Goal: Transaction & Acquisition: Book appointment/travel/reservation

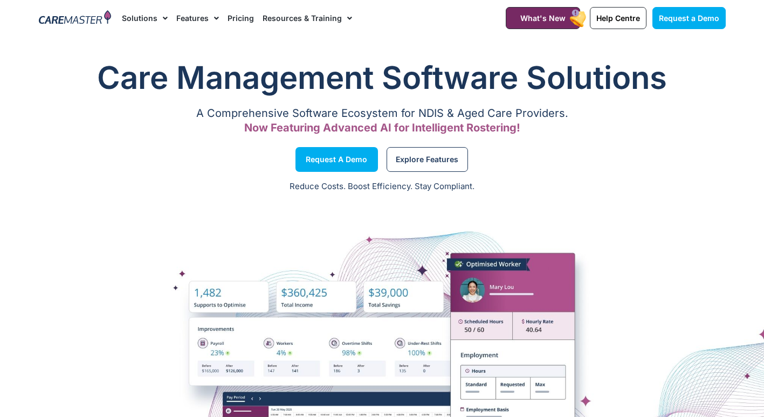
click at [154, 16] on link "Solutions" at bounding box center [145, 18] width 46 height 36
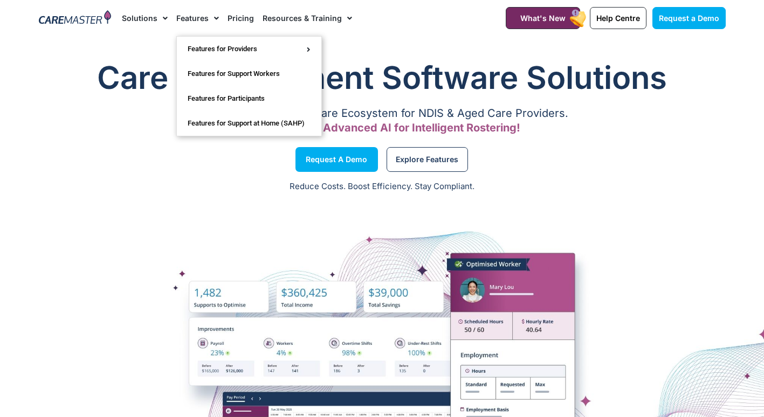
click at [206, 22] on link "Features" at bounding box center [197, 18] width 43 height 36
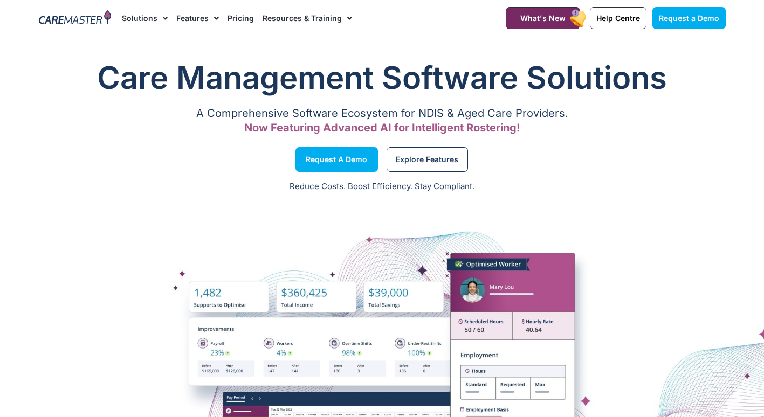
click at [206, 22] on link "Features" at bounding box center [197, 18] width 43 height 36
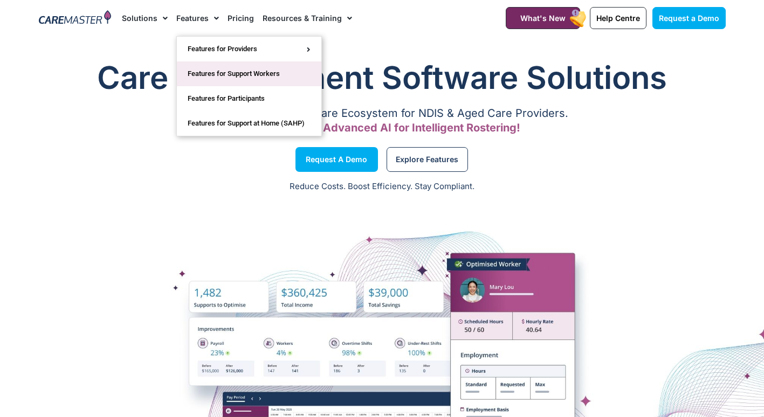
click at [219, 71] on link "Features for Support Workers" at bounding box center [249, 73] width 144 height 25
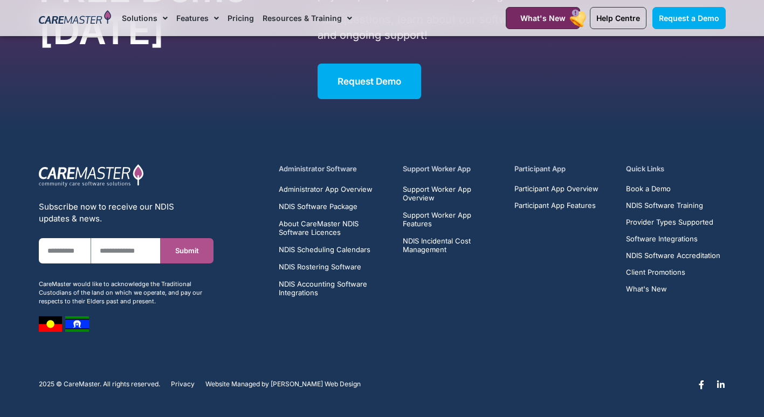
scroll to position [3911, 0]
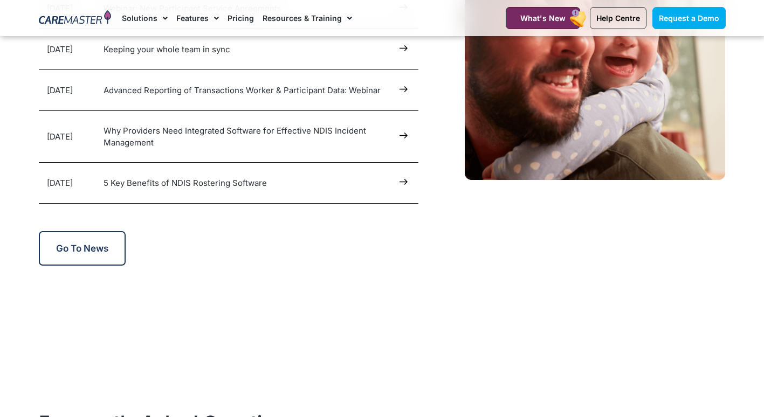
scroll to position [5527, 0]
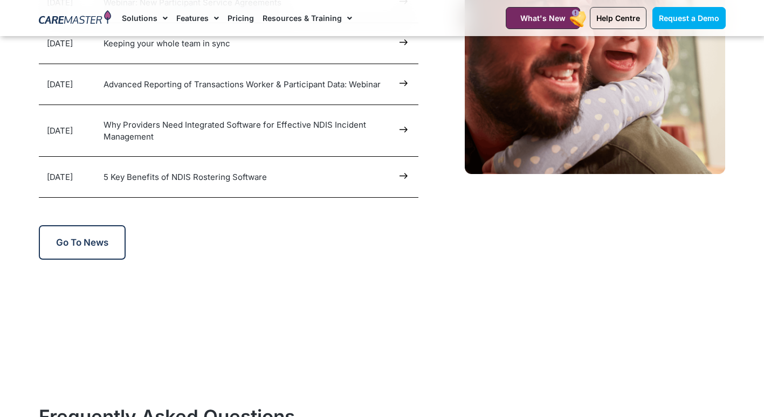
click at [64, 15] on img at bounding box center [75, 18] width 73 height 16
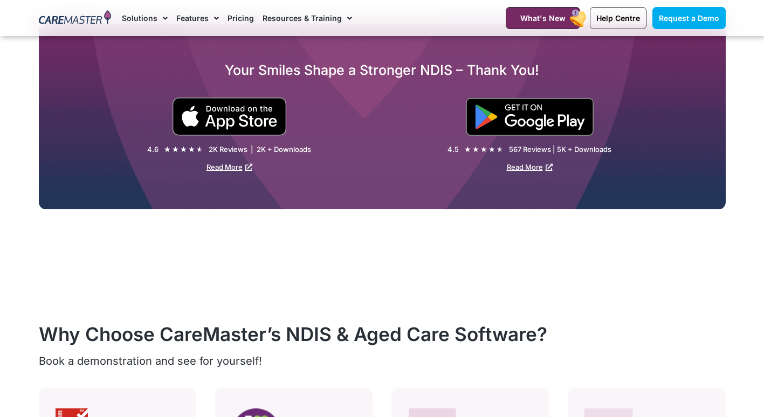
scroll to position [1704, 0]
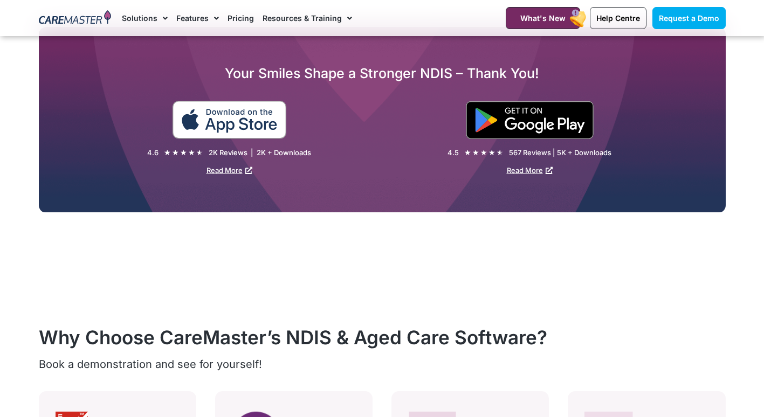
click at [252, 125] on div at bounding box center [230, 120] width 306 height 38
click at [242, 119] on img at bounding box center [229, 120] width 115 height 38
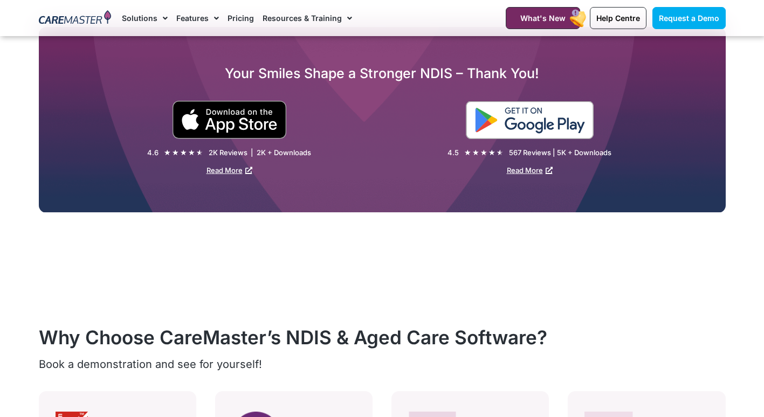
click at [536, 127] on img at bounding box center [530, 120] width 128 height 38
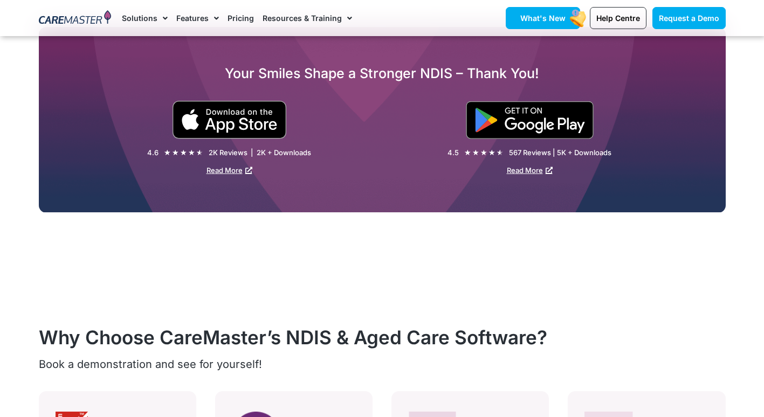
click at [567, 22] on link "What's New" at bounding box center [543, 18] width 74 height 22
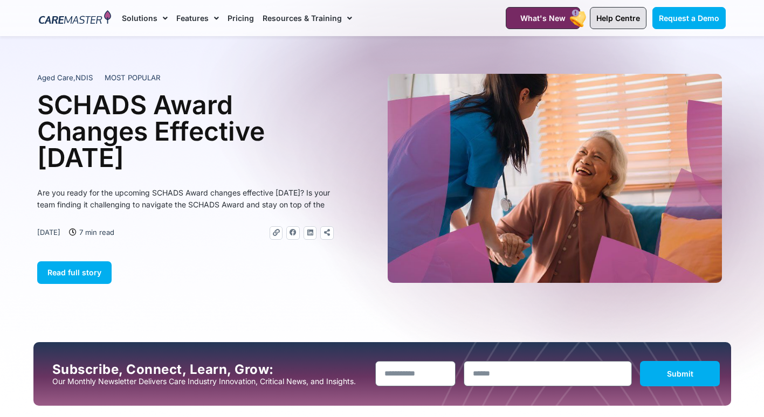
click at [618, 20] on span "Help Centre" at bounding box center [618, 17] width 44 height 9
click at [680, 23] on link "Request a Demo" at bounding box center [688, 18] width 73 height 22
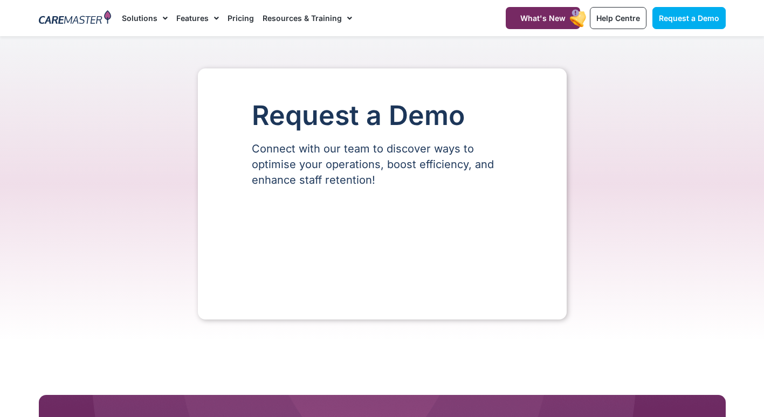
select select "**"
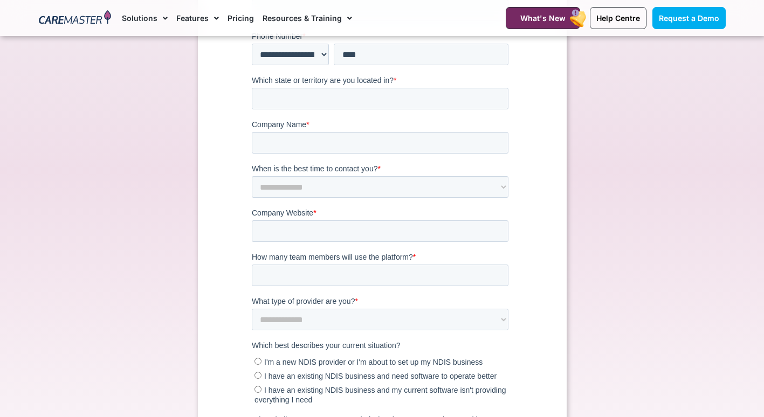
scroll to position [267, 0]
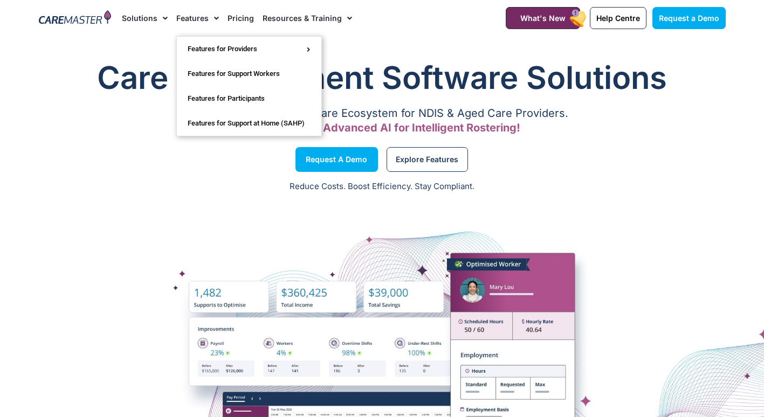
click at [155, 22] on link "Solutions" at bounding box center [145, 18] width 46 height 36
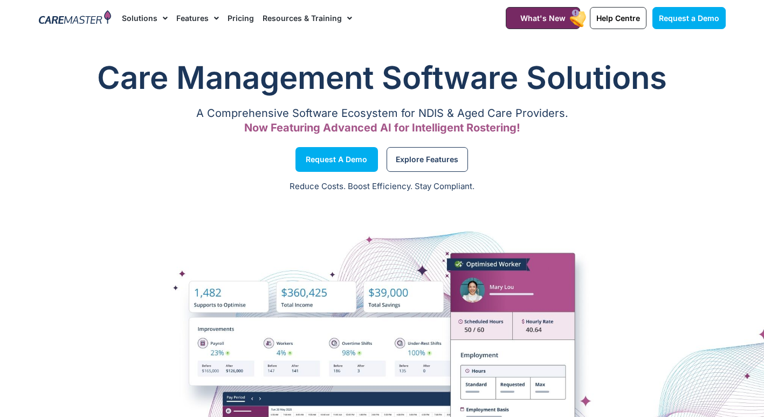
click at [151, 19] on link "Solutions" at bounding box center [145, 18] width 46 height 36
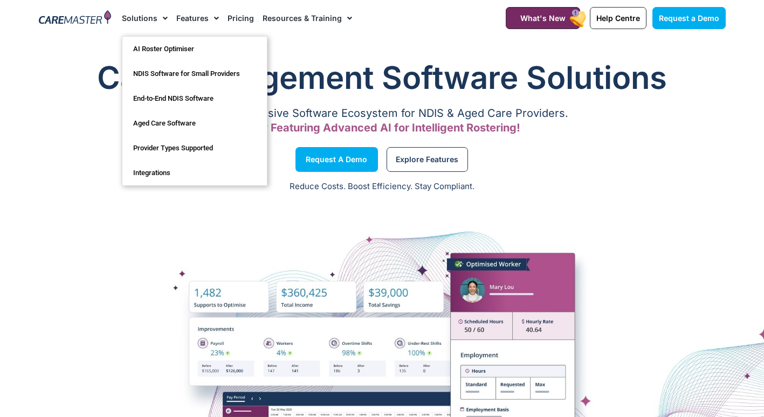
click at [87, 19] on img at bounding box center [75, 18] width 73 height 16
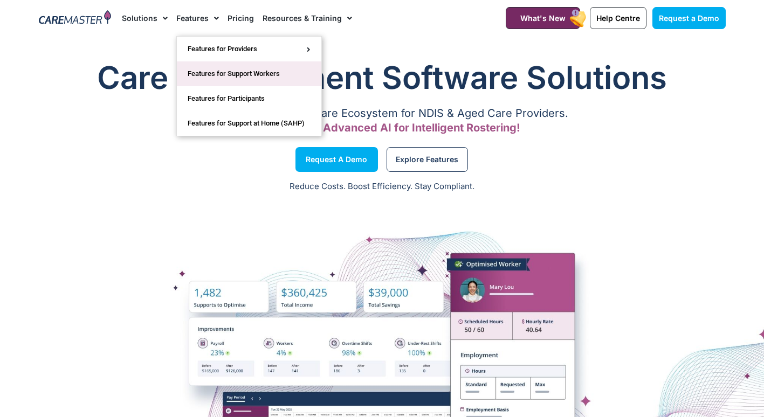
click at [222, 71] on link "Features for Support Workers" at bounding box center [249, 73] width 144 height 25
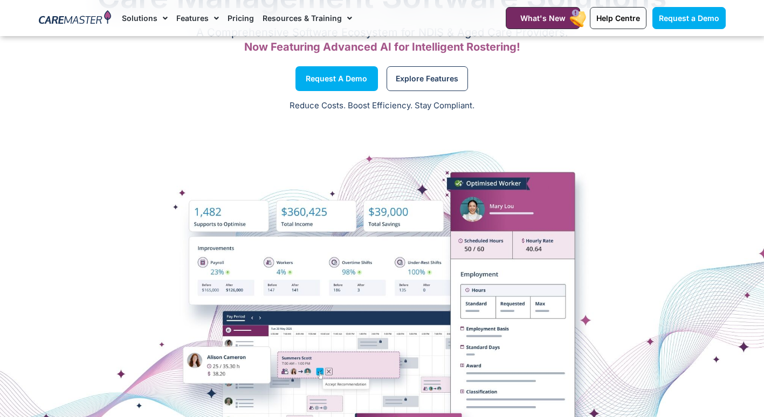
scroll to position [87, 0]
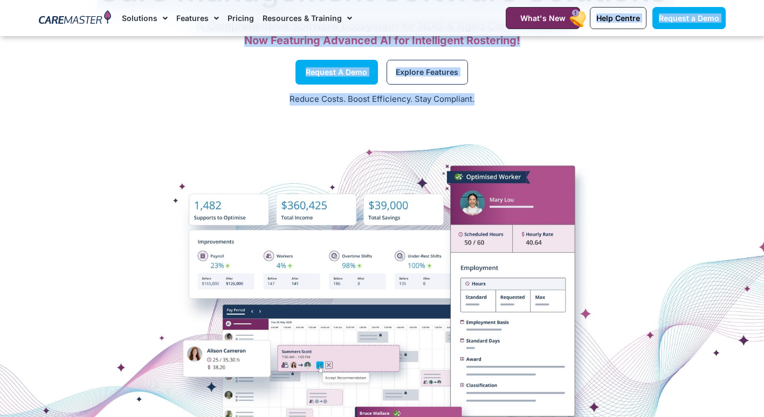
drag, startPoint x: 615, startPoint y: 208, endPoint x: 583, endPoint y: -40, distance: 250.0
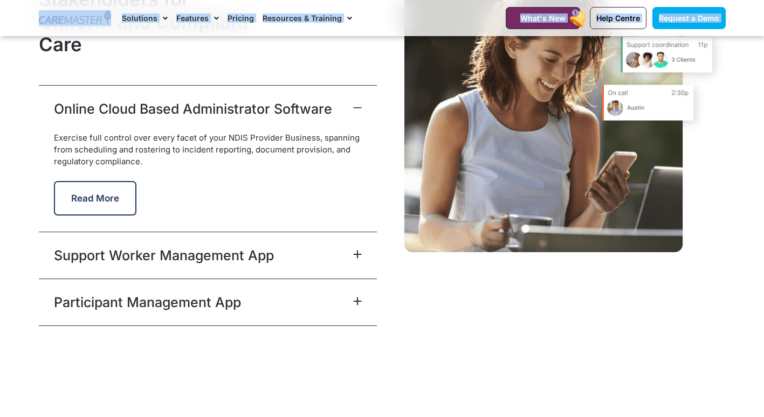
scroll to position [2709, 0]
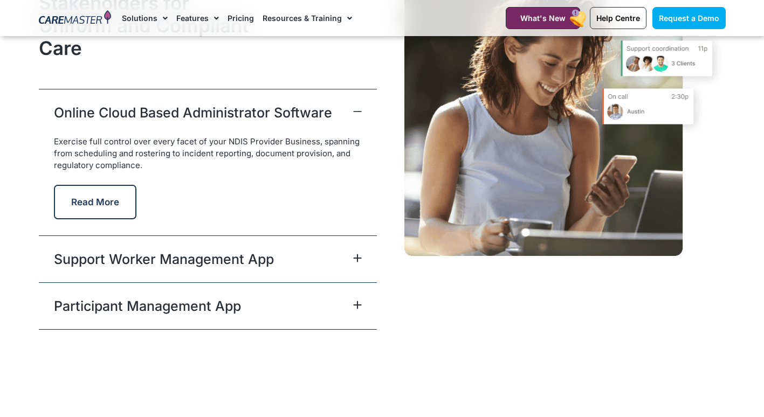
click at [356, 254] on icon at bounding box center [357, 258] width 9 height 9
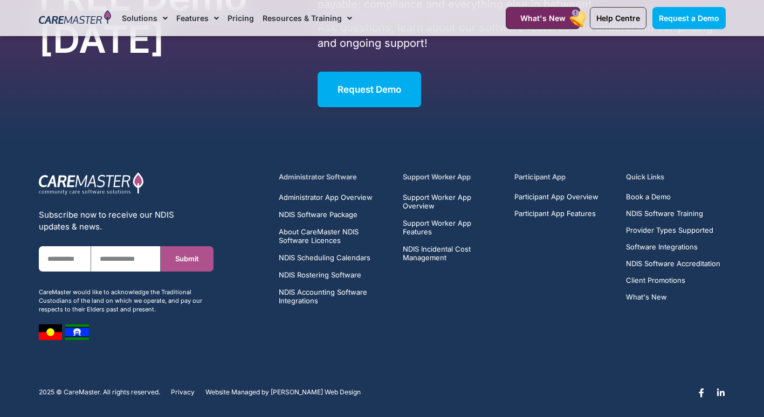
scroll to position [6958, 0]
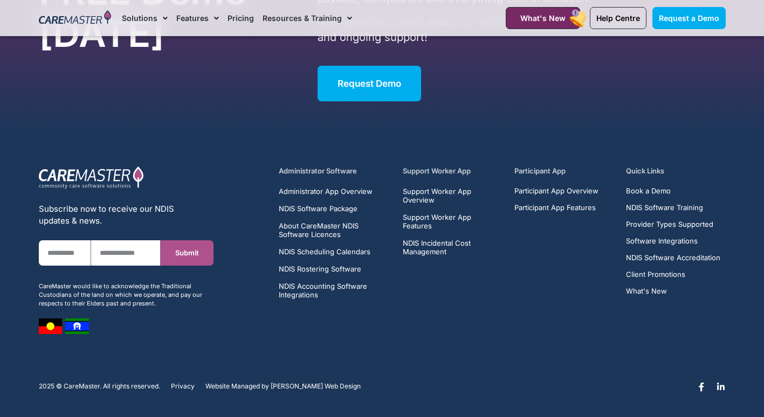
click at [423, 166] on h5 "Support Worker App" at bounding box center [452, 171] width 99 height 10
click at [419, 171] on h5 "Support Worker App" at bounding box center [452, 171] width 99 height 10
click at [422, 184] on div "Support Worker App Support Worker App Overview Support Worker App Features NDIS…" at bounding box center [452, 232] width 99 height 133
click at [421, 195] on span "Support Worker App Overview" at bounding box center [452, 195] width 99 height 17
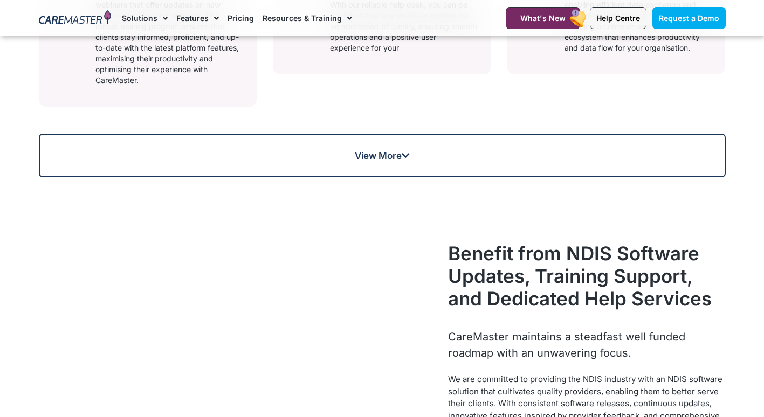
scroll to position [884, 0]
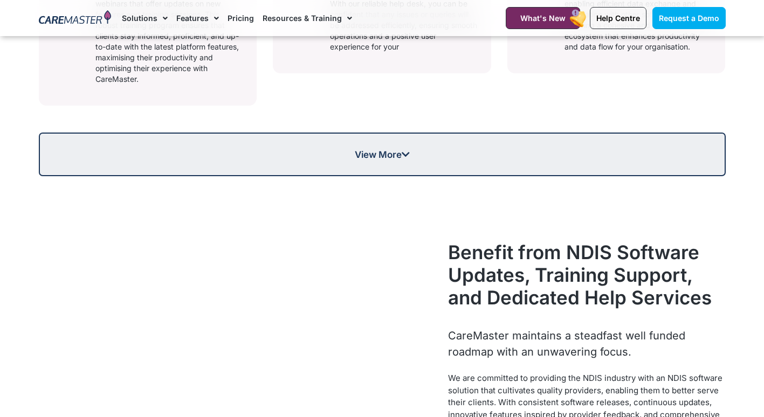
click at [409, 174] on link "View More" at bounding box center [382, 155] width 687 height 44
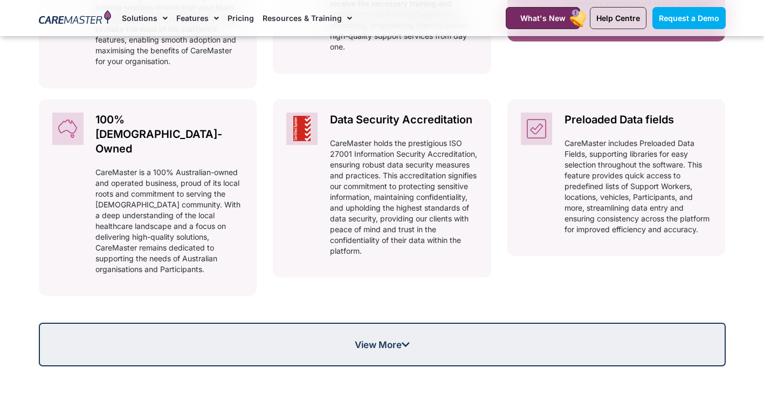
scroll to position [1134, 0]
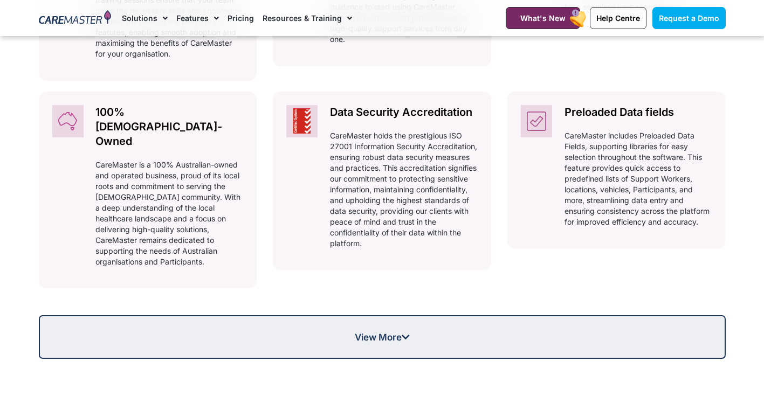
click at [464, 333] on span "View More" at bounding box center [382, 337] width 685 height 9
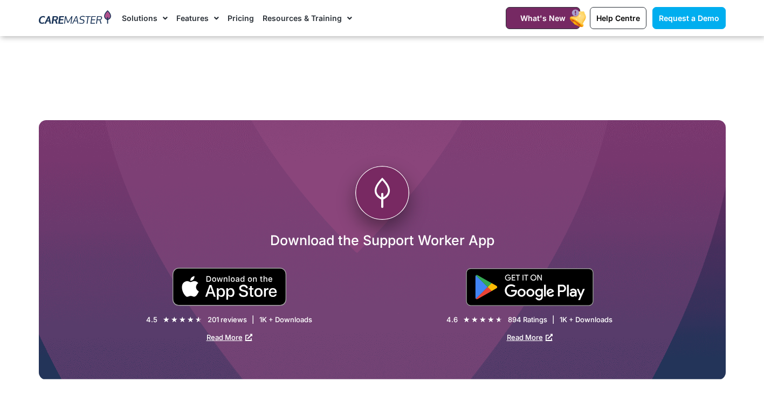
scroll to position [2629, 0]
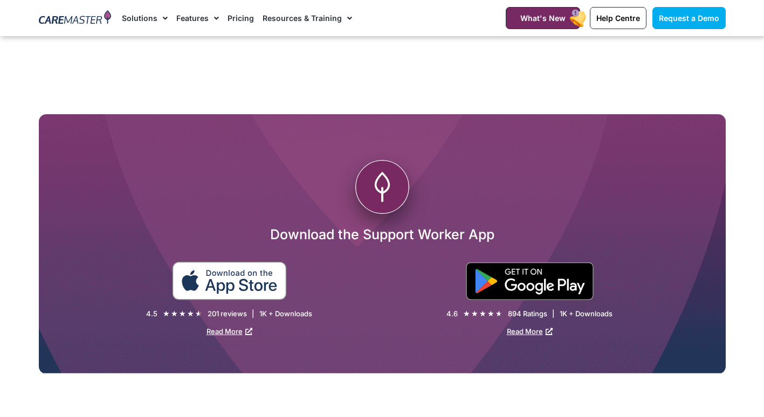
click at [213, 276] on img at bounding box center [229, 281] width 115 height 38
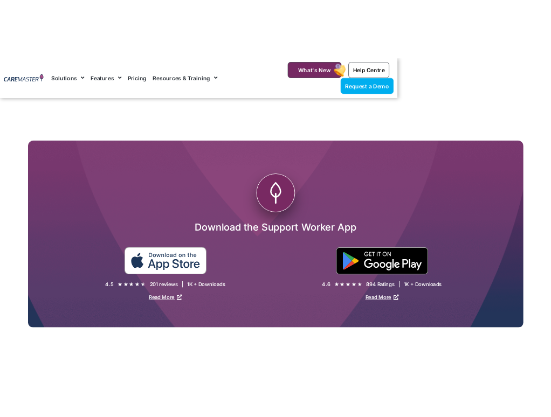
scroll to position [3121, 0]
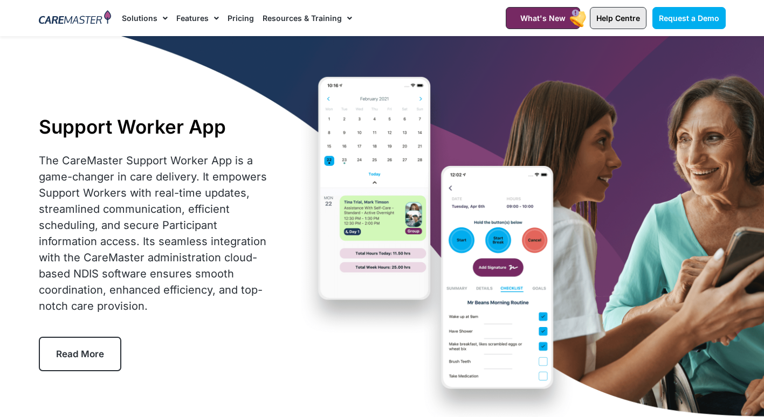
click at [631, 16] on span "Help Centre" at bounding box center [618, 17] width 44 height 9
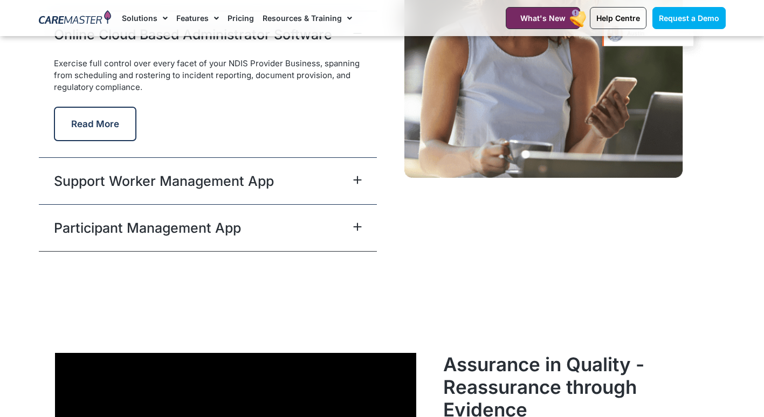
scroll to position [2786, 0]
click at [360, 178] on icon at bounding box center [357, 180] width 9 height 9
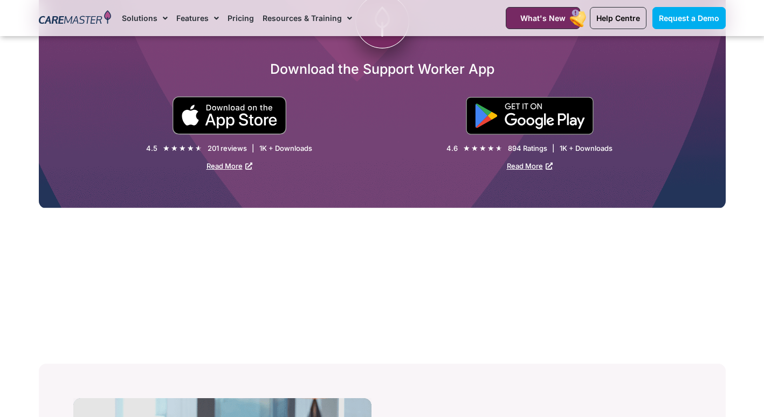
scroll to position [1981, 0]
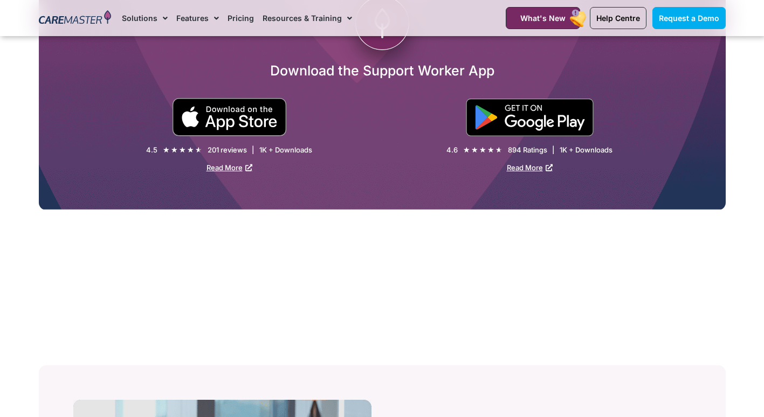
drag, startPoint x: 381, startPoint y: 49, endPoint x: 345, endPoint y: 244, distance: 198.5
click at [345, 236] on div ".cls-1 { fill: #782962; stroke-width: 10px; } .cls-1, .cls-2, .cls-3 { stroke: …" at bounding box center [382, 80] width 698 height 312
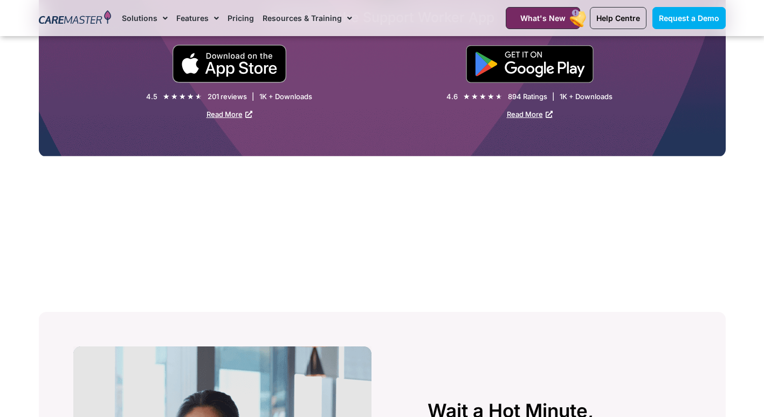
scroll to position [2036, 0]
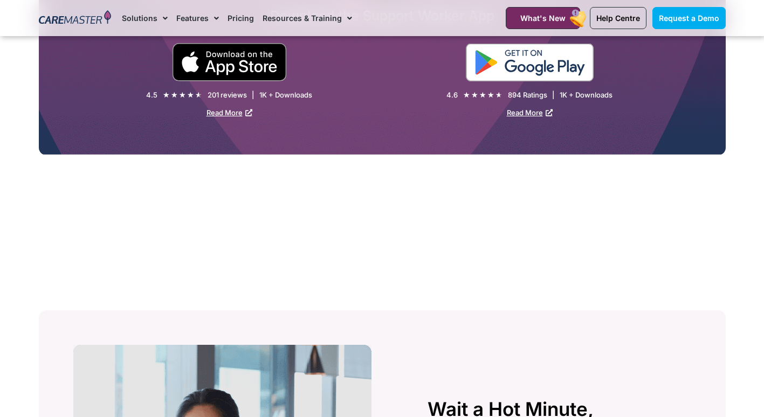
click at [566, 79] on img at bounding box center [530, 63] width 128 height 38
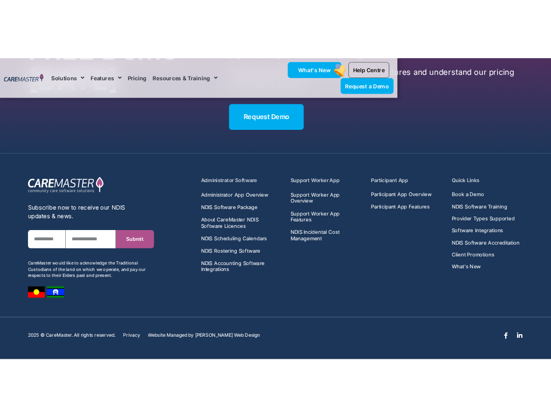
scroll to position [4259, 0]
